Goal: Information Seeking & Learning: Find specific page/section

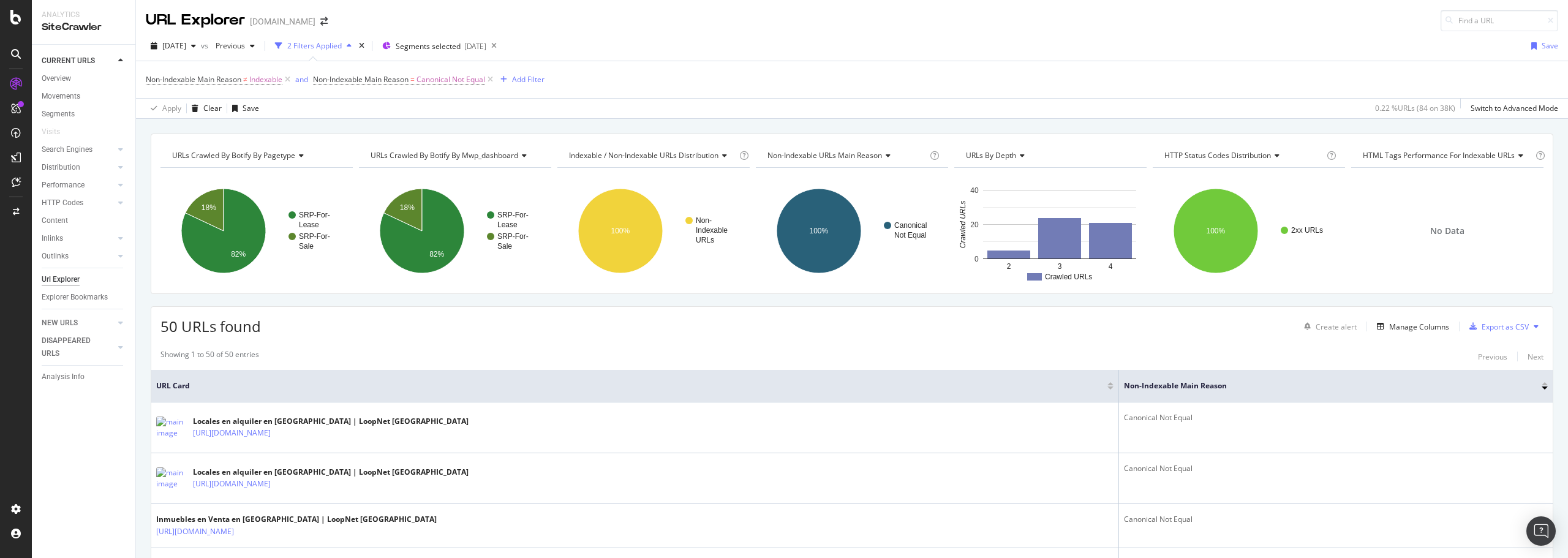
drag, startPoint x: 1031, startPoint y: 531, endPoint x: 980, endPoint y: 238, distance: 297.4
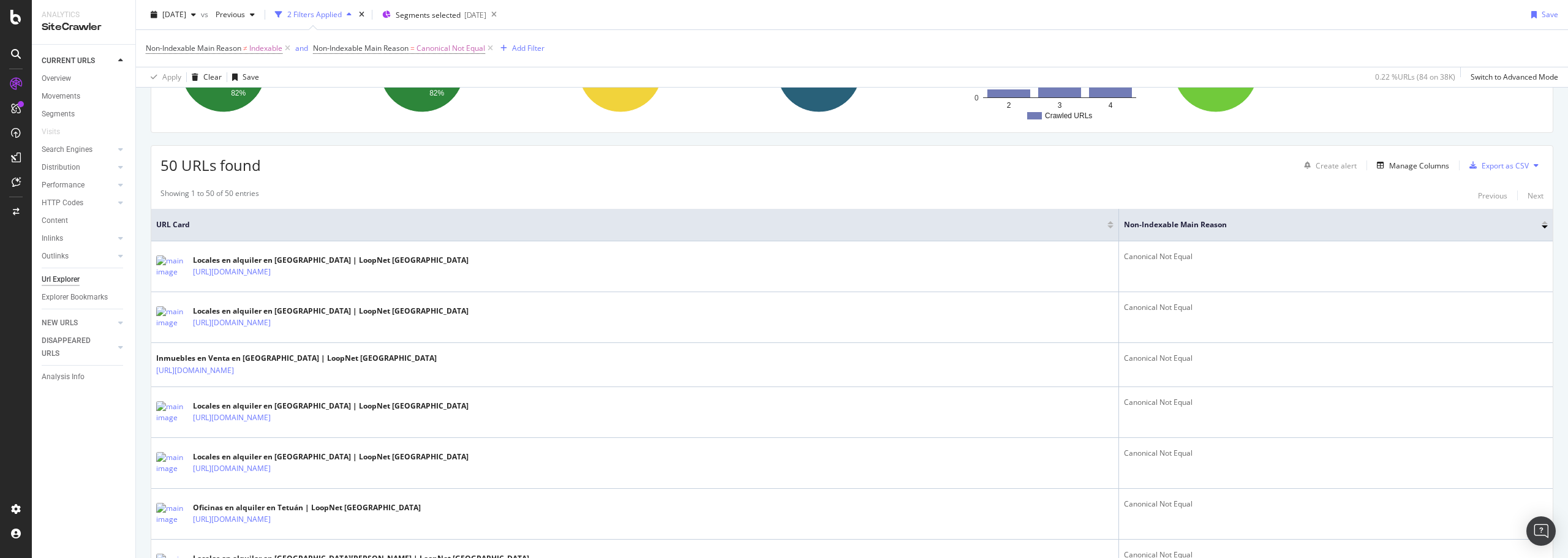
scroll to position [184, 0]
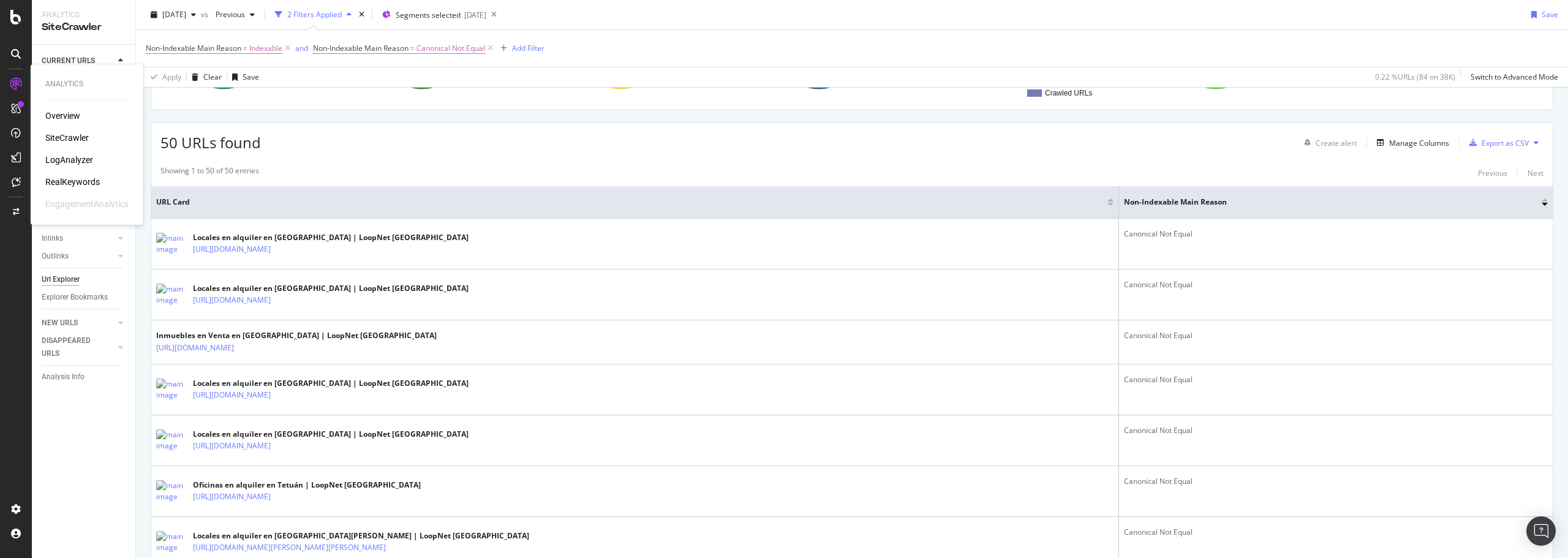
click at [64, 134] on div "SiteCrawler" at bounding box center [67, 138] width 43 height 13
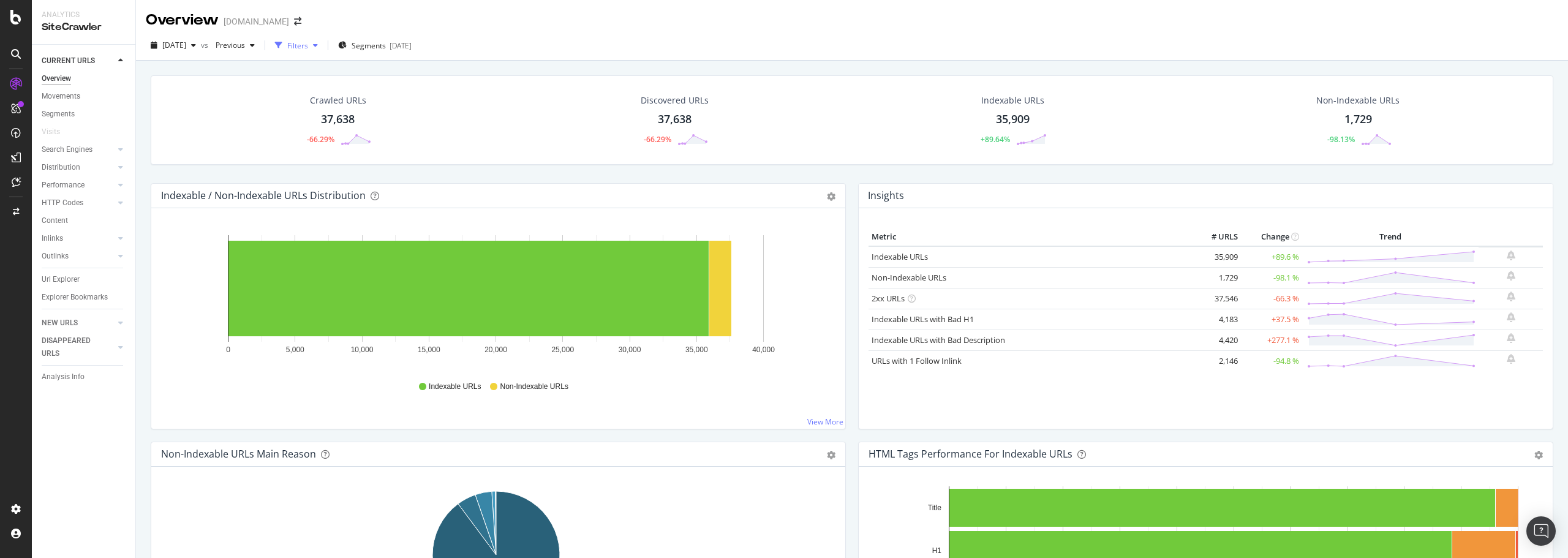
click at [308, 44] on div "Filters" at bounding box center [297, 46] width 21 height 11
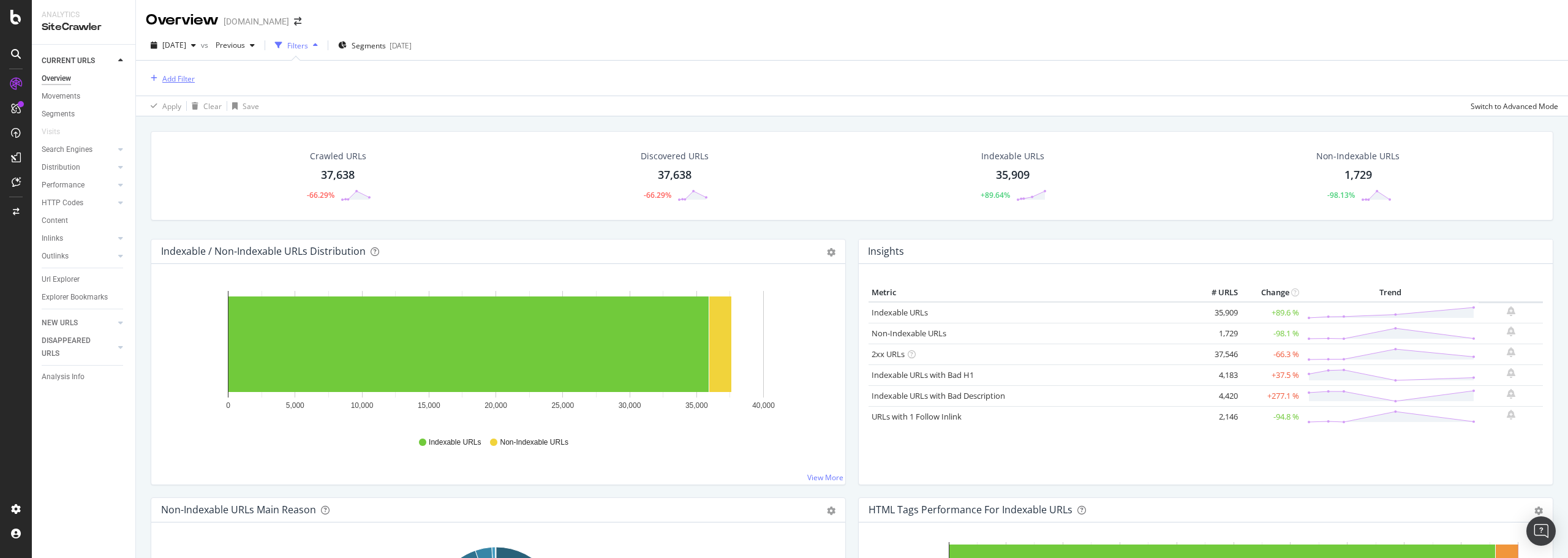
click at [183, 86] on div "Add Filter" at bounding box center [170, 78] width 49 height 14
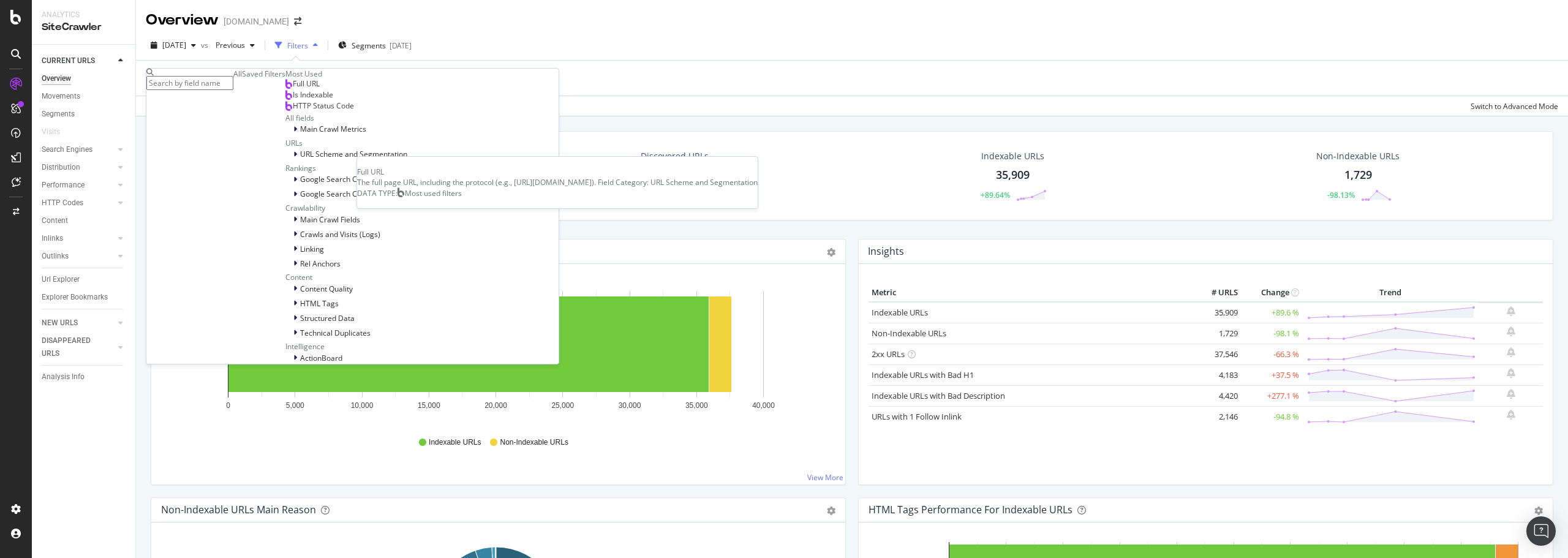
click at [293, 89] on span "Full URL" at bounding box center [306, 84] width 27 height 11
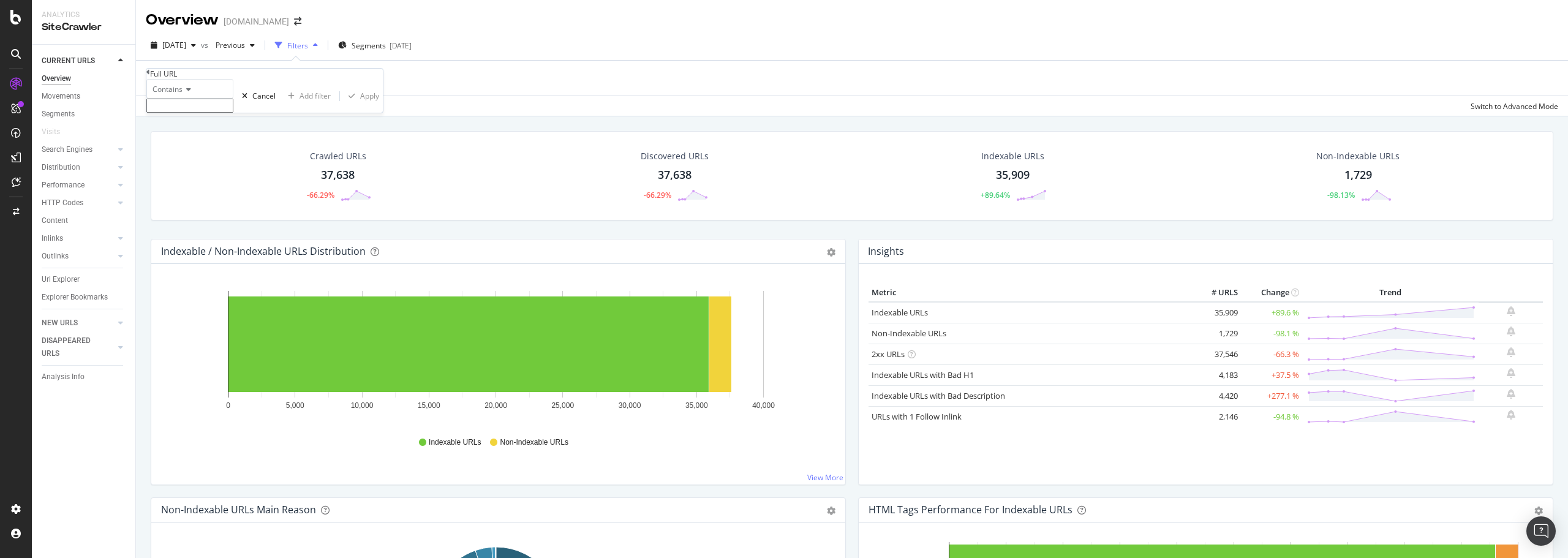
click at [192, 112] on input "text" at bounding box center [190, 106] width 87 height 14
paste input "varios"
click at [163, 112] on input "varios" at bounding box center [190, 106] width 87 height 14
type input "/varios/"
click at [360, 104] on div "Apply" at bounding box center [369, 100] width 19 height 11
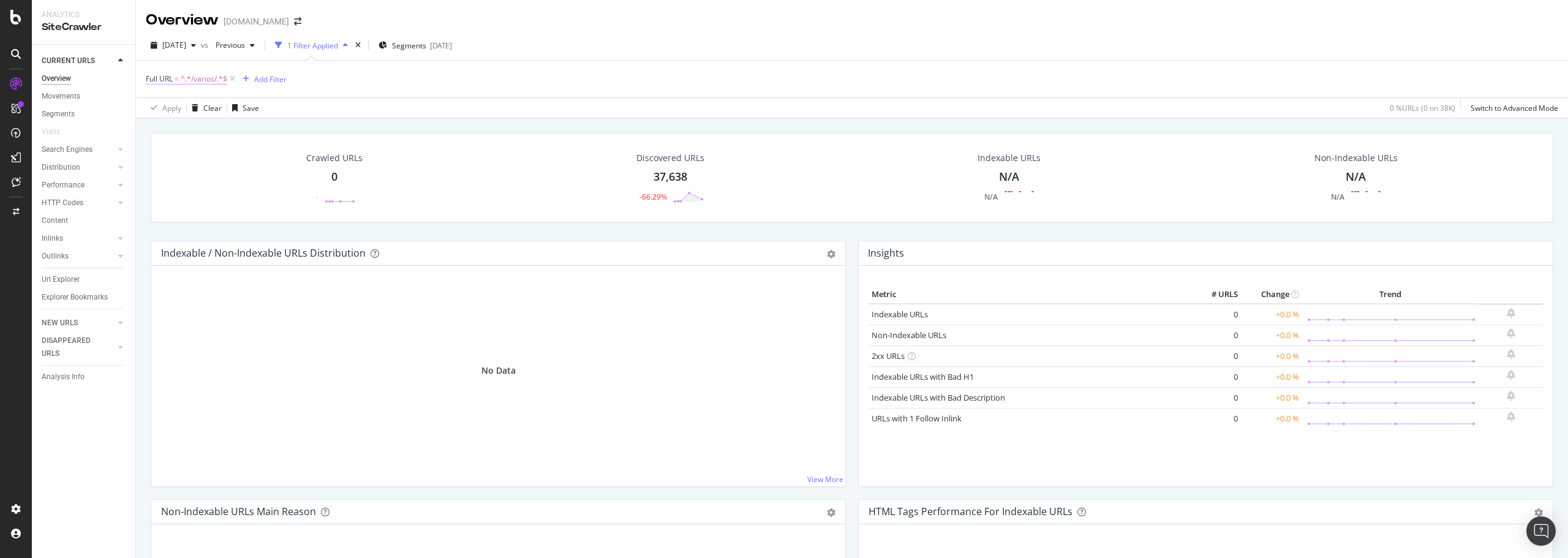
click at [206, 76] on span "^.*/varios/.*$" at bounding box center [204, 78] width 47 height 17
click at [430, 84] on div "Full URL = ^.*/varios/.*$ Add Filter" at bounding box center [852, 78] width 1413 height 37
click at [77, 161] on div "LogAnalyzer" at bounding box center [68, 160] width 48 height 13
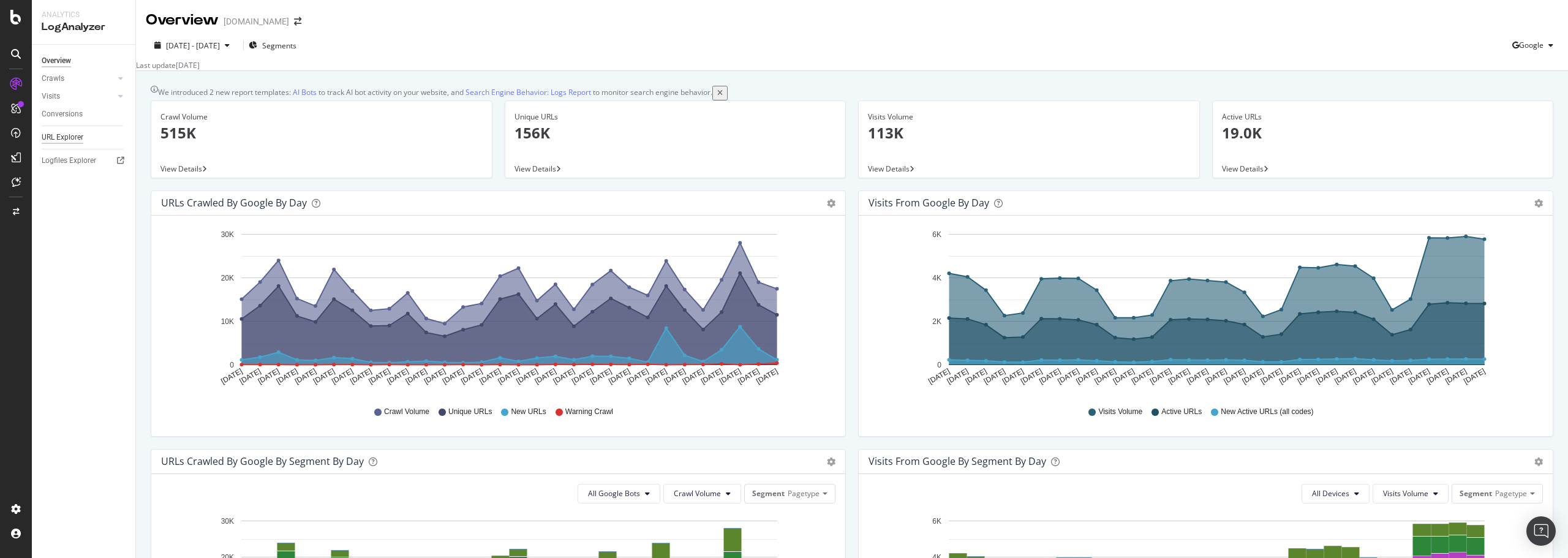
click at [74, 139] on div "URL Explorer" at bounding box center [62, 138] width 41 height 13
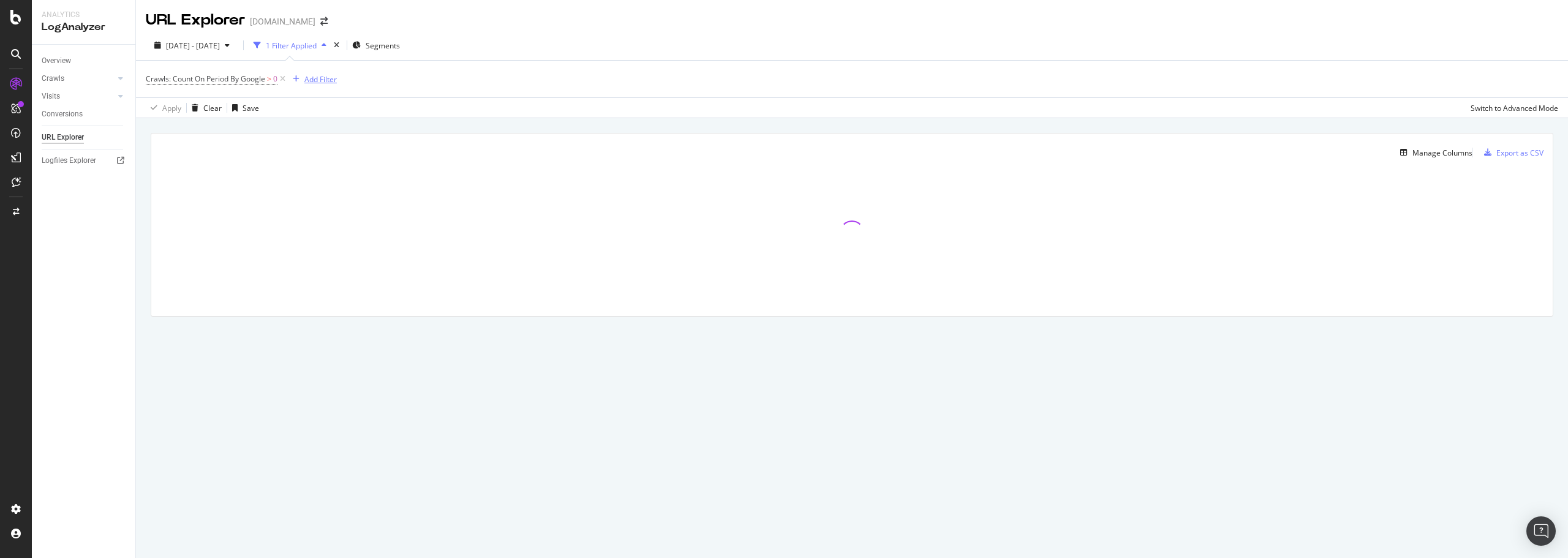
click at [314, 82] on div "Add Filter" at bounding box center [321, 79] width 32 height 11
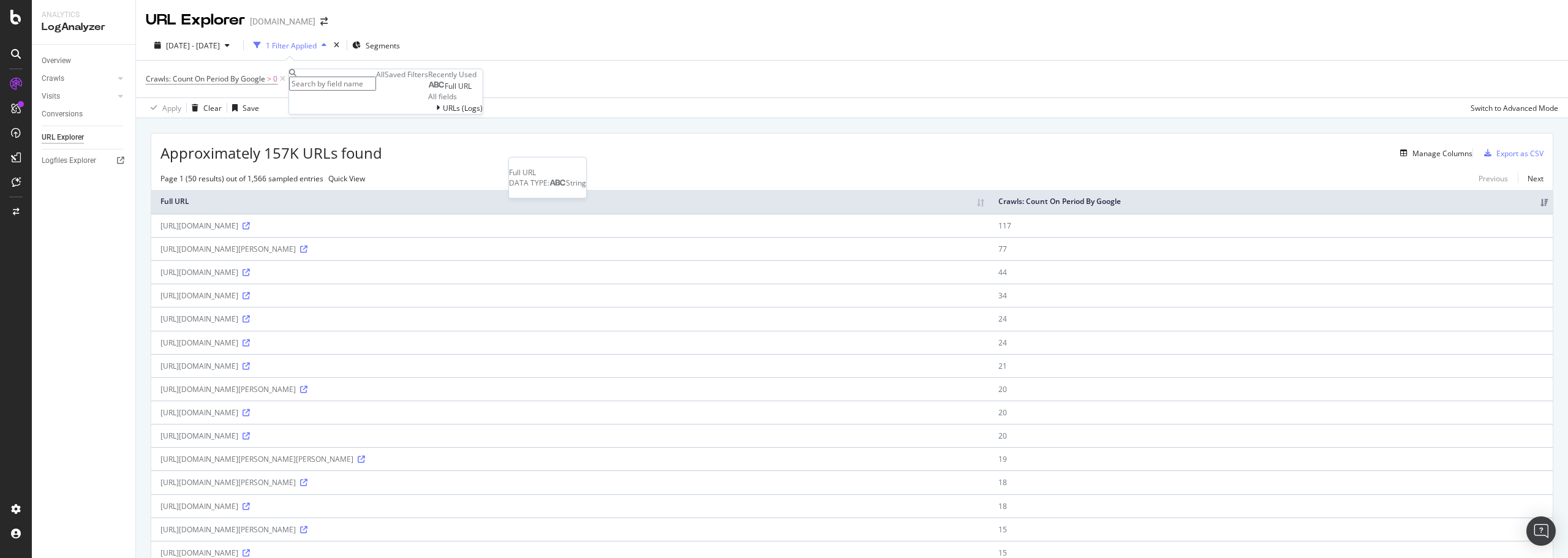
click at [445, 91] on span "Full URL" at bounding box center [458, 86] width 27 height 11
click at [338, 113] on input "text" at bounding box center [332, 106] width 87 height 14
paste input "/varios/"
type input "/varios/"
click at [503, 105] on div "Apply" at bounding box center [512, 100] width 19 height 11
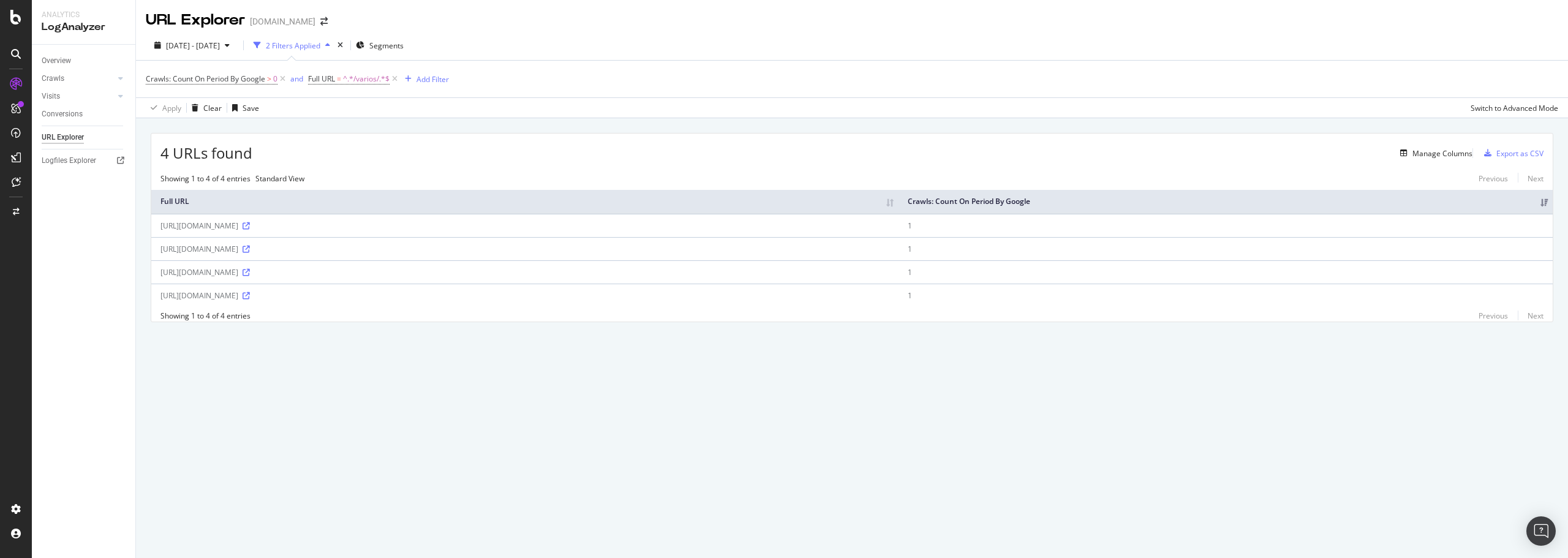
drag, startPoint x: 160, startPoint y: 230, endPoint x: 432, endPoint y: 232, distance: 272.0
click at [432, 230] on div "[URL][DOMAIN_NAME]" at bounding box center [524, 226] width 729 height 11
copy div "[URL][DOMAIN_NAME]"
click at [452, 360] on div "4 URLs found Manage Columns Export as CSV Showing 1 to 4 of 4 entries Standard …" at bounding box center [852, 240] width 1432 height 246
